Goal: Information Seeking & Learning: Learn about a topic

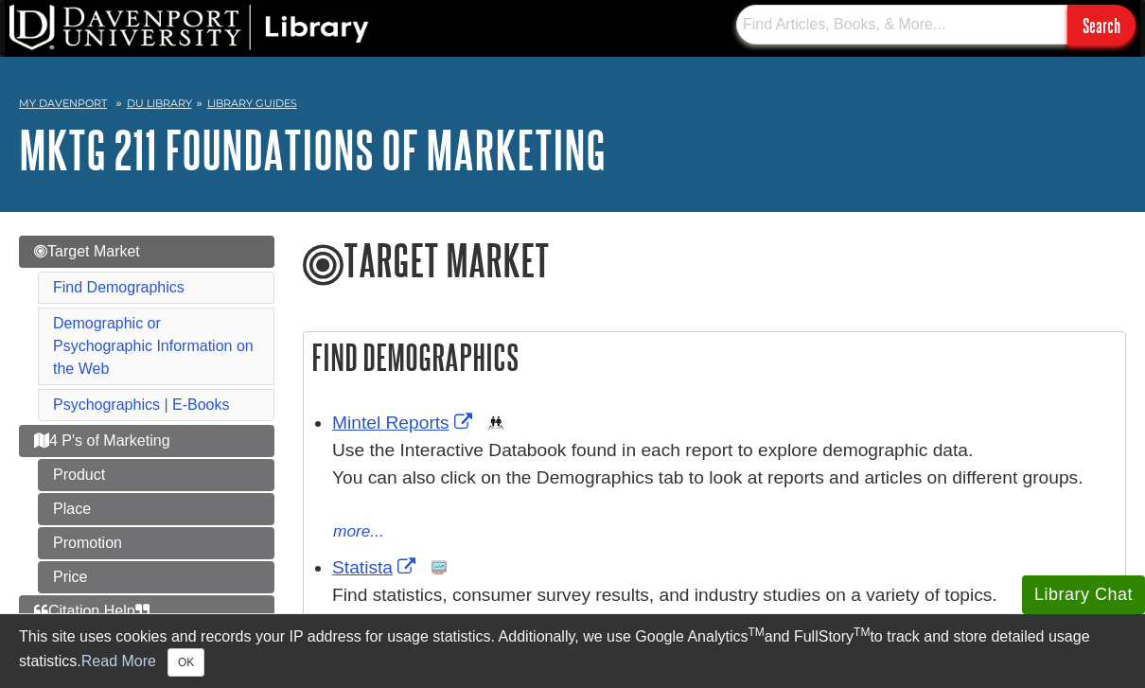
click at [1022, 30] on input "text" at bounding box center [901, 25] width 331 height 40
type input "Mountain Dew"
click at [1110, 25] on input "Search" at bounding box center [1101, 25] width 68 height 41
click at [837, 22] on input "text" at bounding box center [901, 25] width 331 height 40
paste input "IBISWorld"
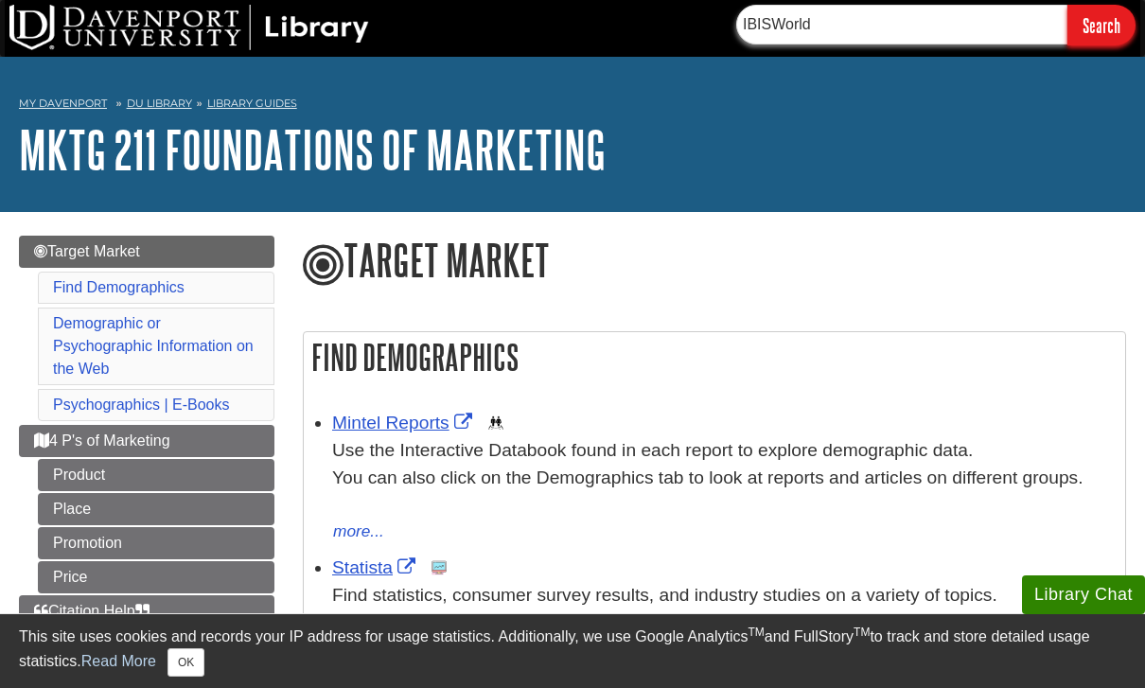
type input "IBISWorld"
click at [1100, 25] on input "Search" at bounding box center [1101, 25] width 68 height 41
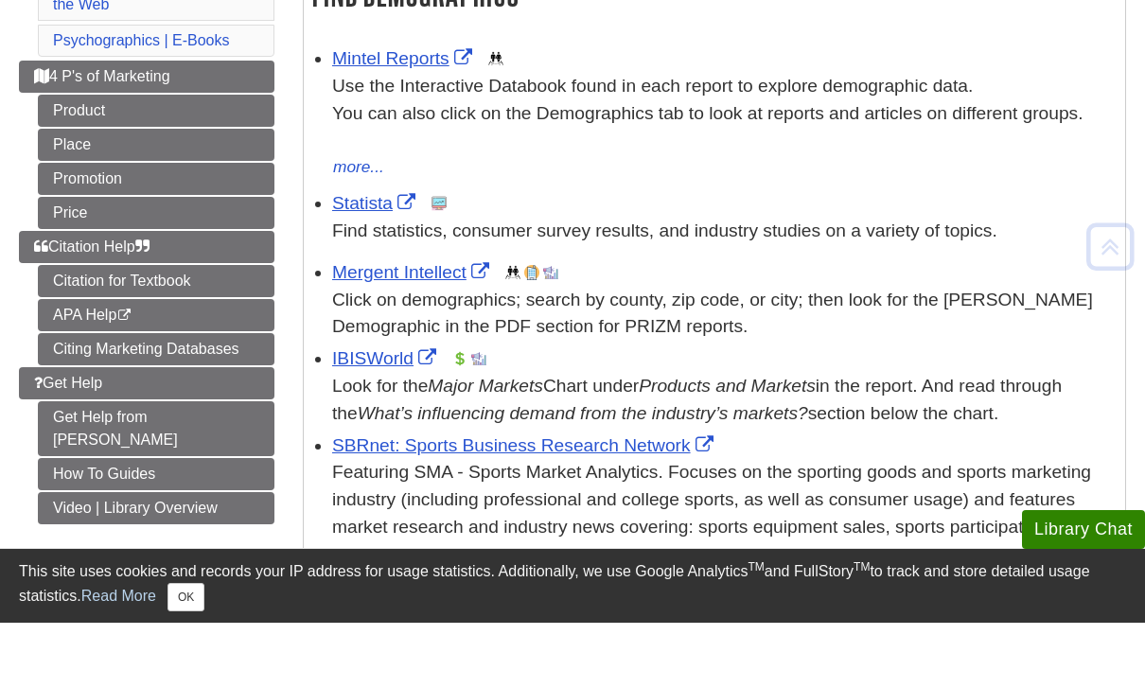
scroll to position [354, 0]
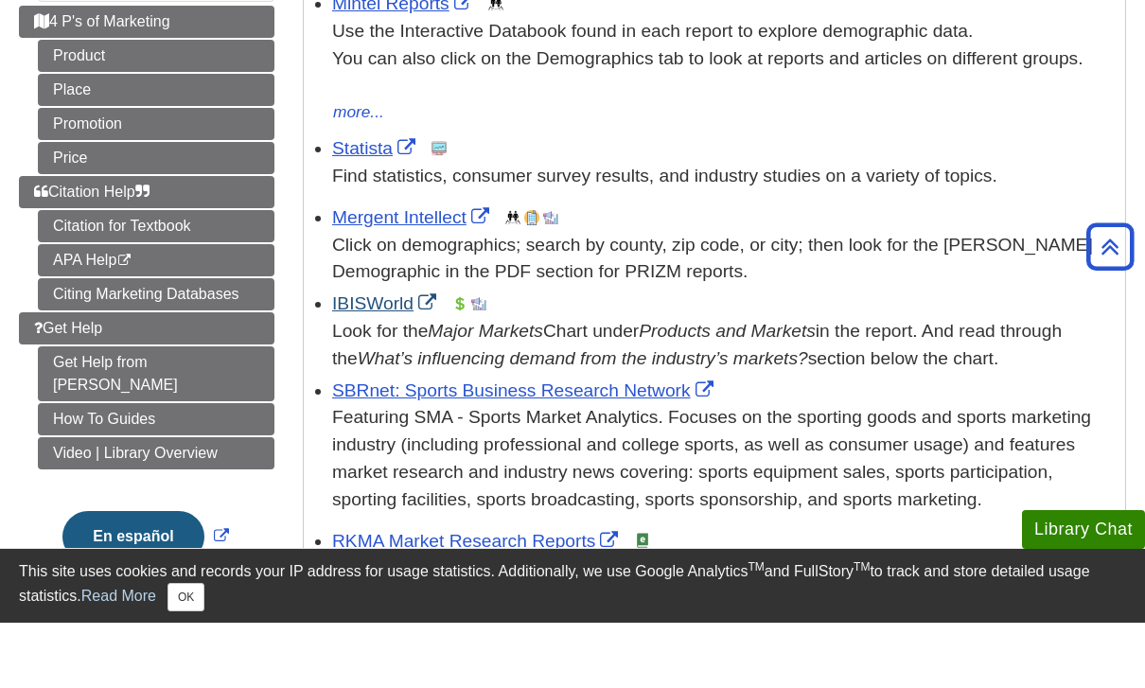
click at [385, 359] on link "IBISWorld" at bounding box center [386, 369] width 109 height 20
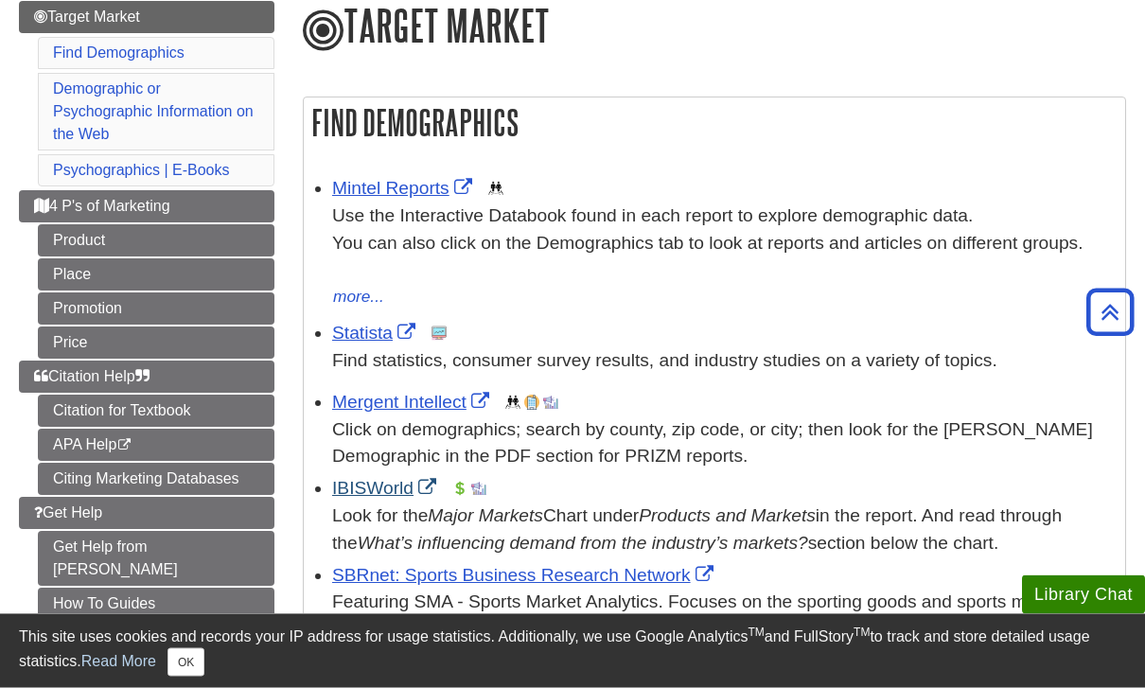
scroll to position [220, 0]
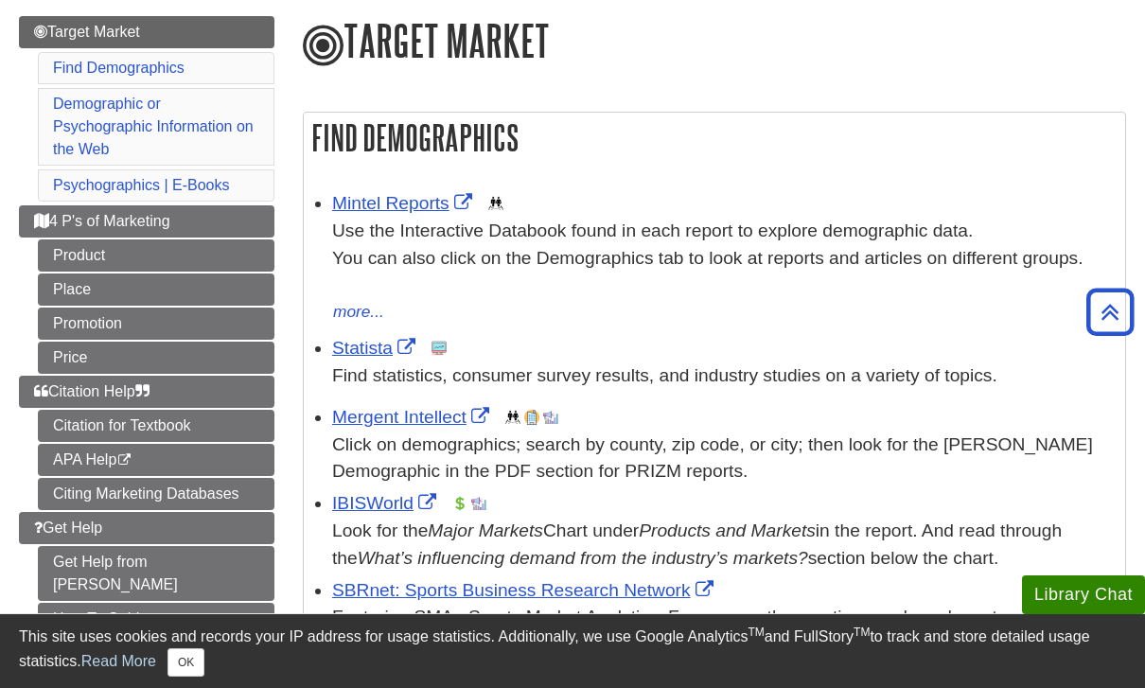
click at [363, 188] on li "Mintel Reports This link opens in a new window Use the Interactive Databook fou…" at bounding box center [723, 255] width 783 height 140
click at [354, 213] on link "Mintel Reports" at bounding box center [404, 203] width 145 height 20
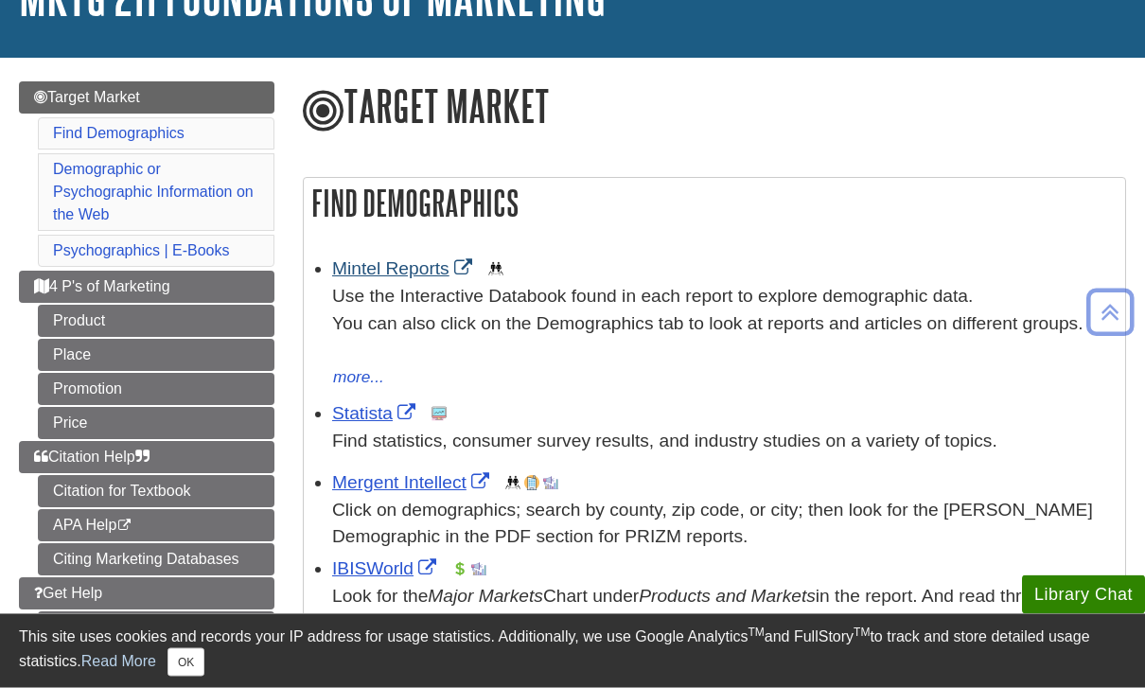
scroll to position [150, 0]
